Goal: Task Accomplishment & Management: Manage account settings

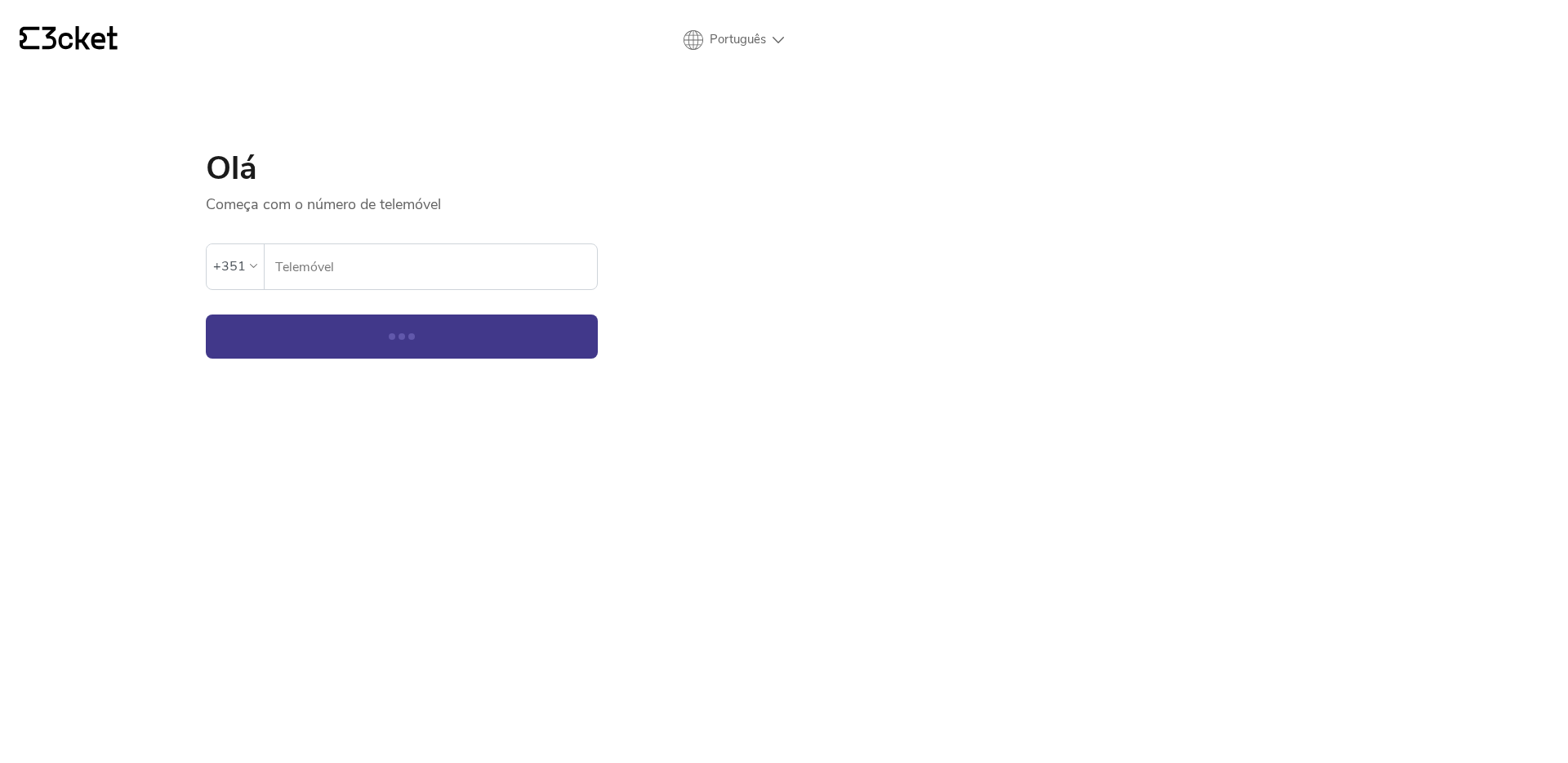
select select "en"
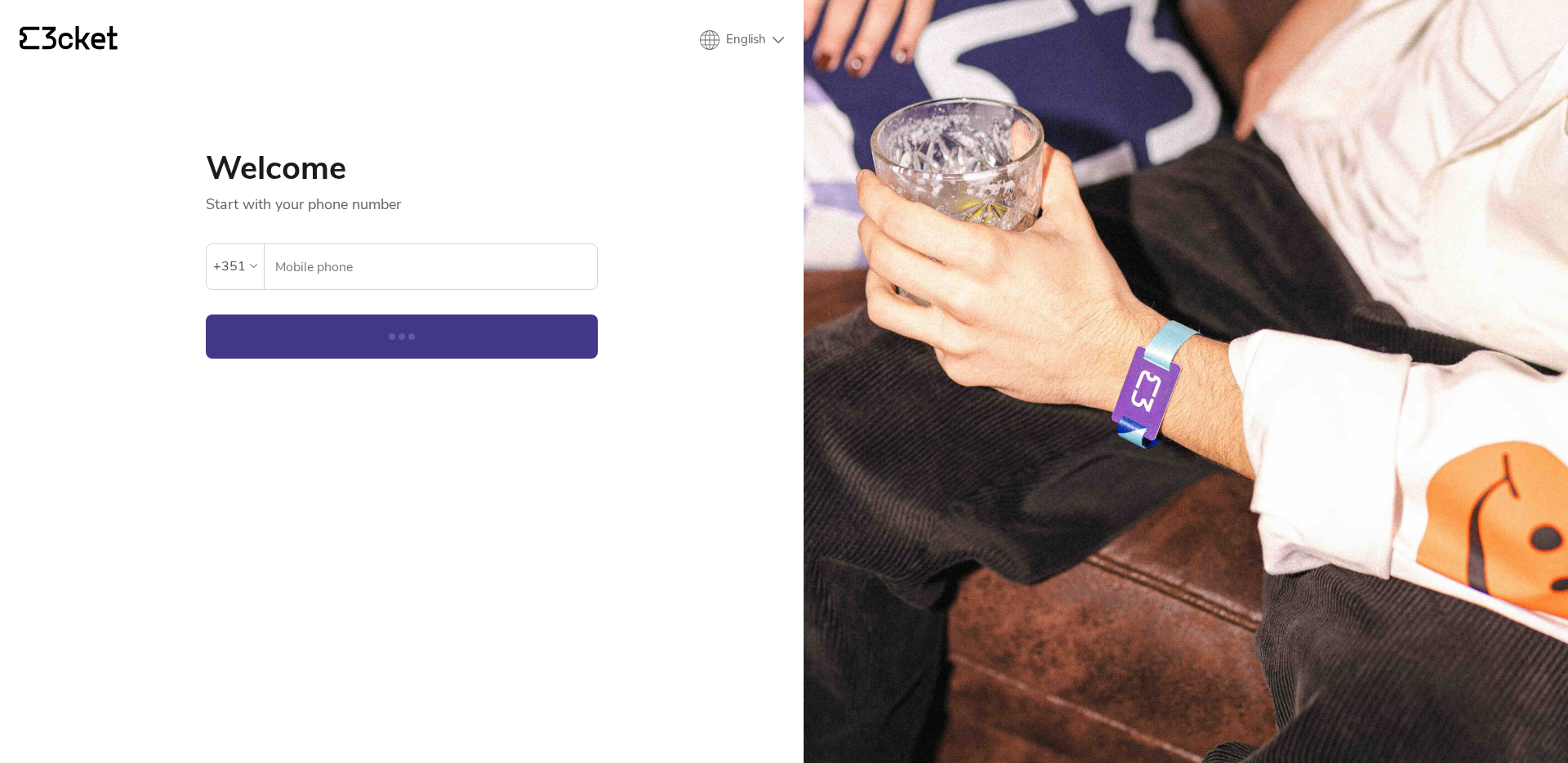
click at [415, 260] on input "Mobile phone" at bounding box center [435, 267] width 323 height 45
click at [309, 338] on button "Continue" at bounding box center [401, 335] width 392 height 44
click at [367, 262] on input "Mobile phone" at bounding box center [435, 267] width 323 height 45
type input "925332025"
click at [418, 329] on button "Continue" at bounding box center [401, 335] width 392 height 44
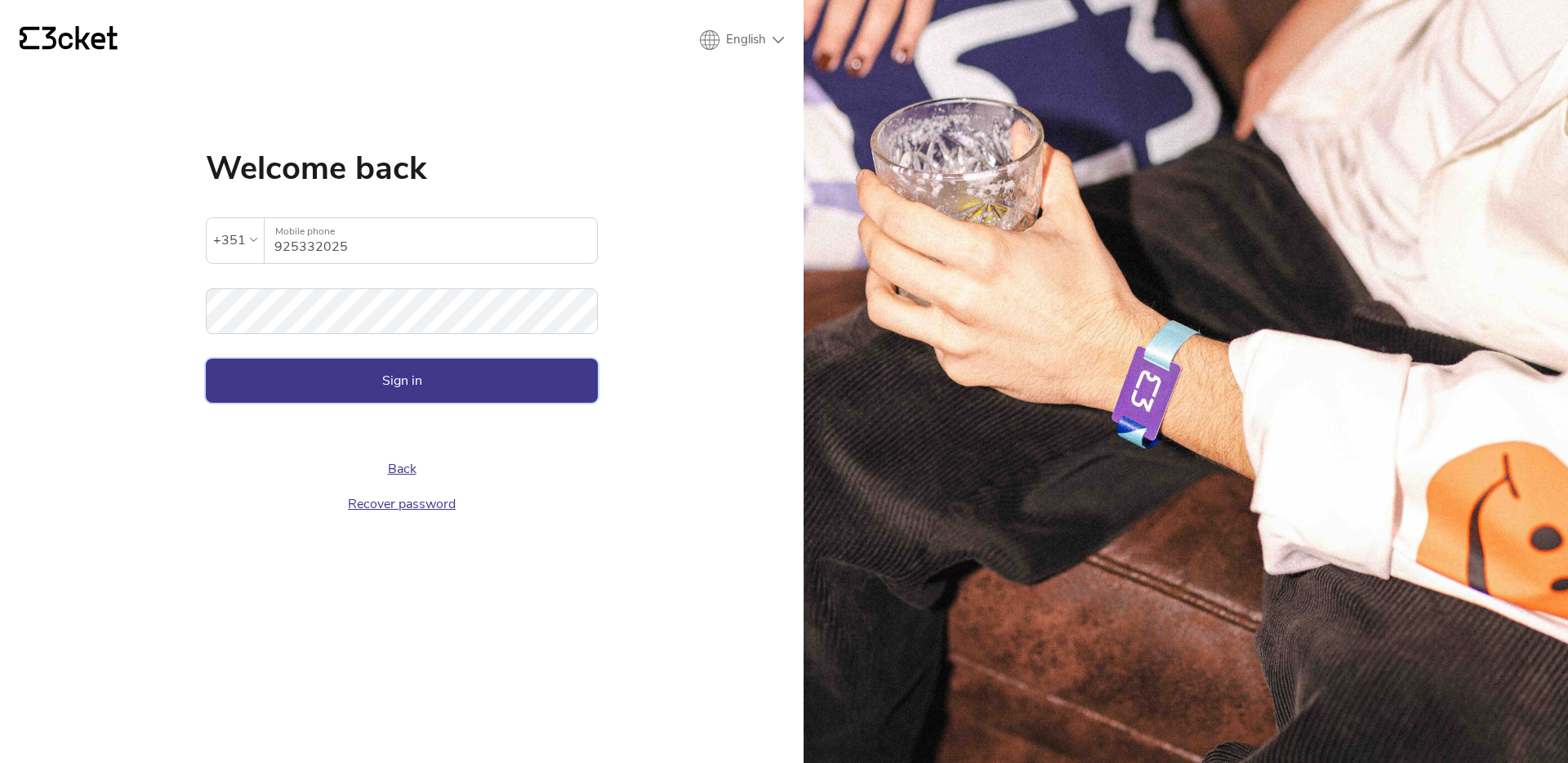
click at [492, 376] on button "Sign in" at bounding box center [401, 380] width 392 height 44
